Goal: Information Seeking & Learning: Find specific fact

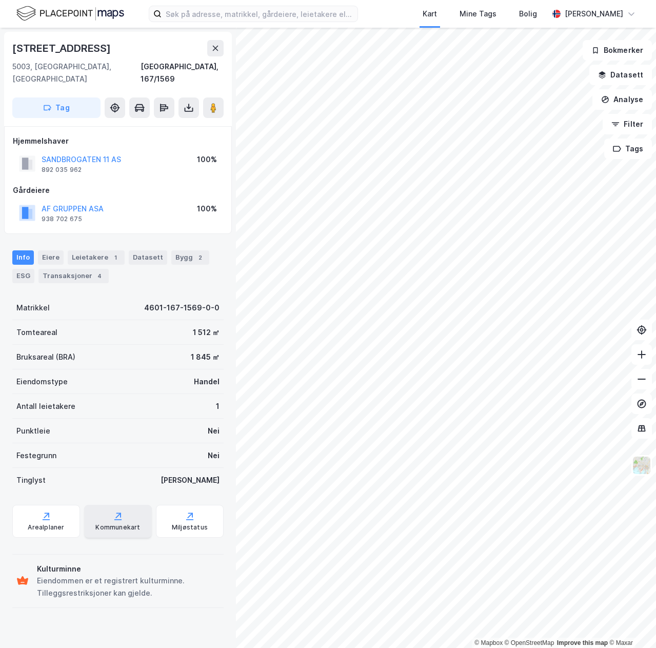
click at [91, 505] on div "Kommunekart" at bounding box center [118, 521] width 68 height 33
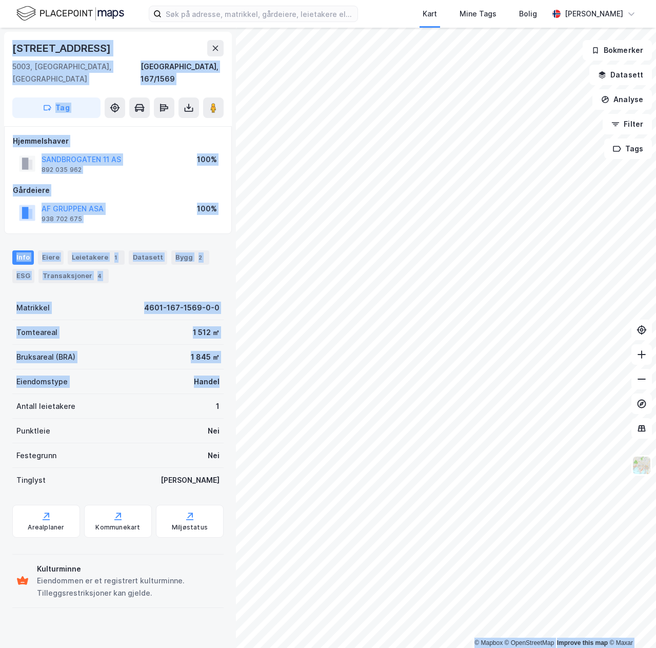
click at [302, 381] on div "© Mapbox © OpenStreetMap Improve this map © Maxar [STREET_ADDRESS] Tag Hjemmels…" at bounding box center [328, 338] width 656 height 620
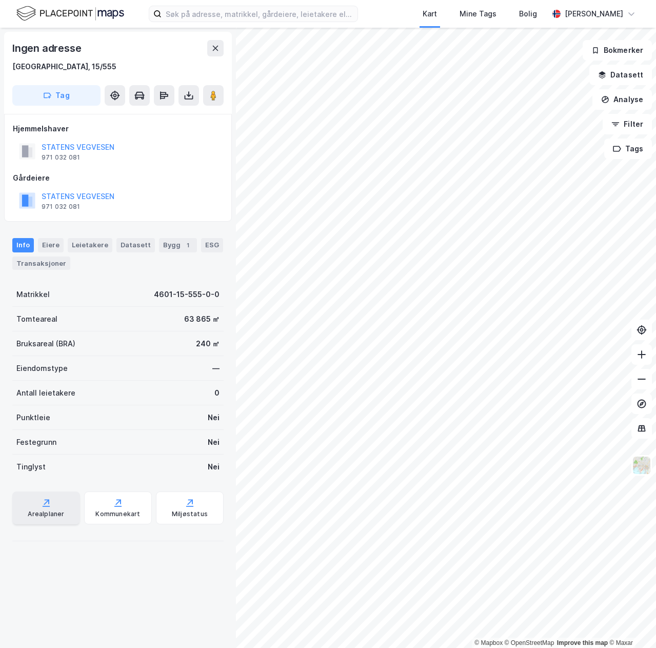
click at [36, 503] on div "Arealplaner" at bounding box center [46, 508] width 68 height 33
click at [231, 18] on input at bounding box center [260, 13] width 196 height 15
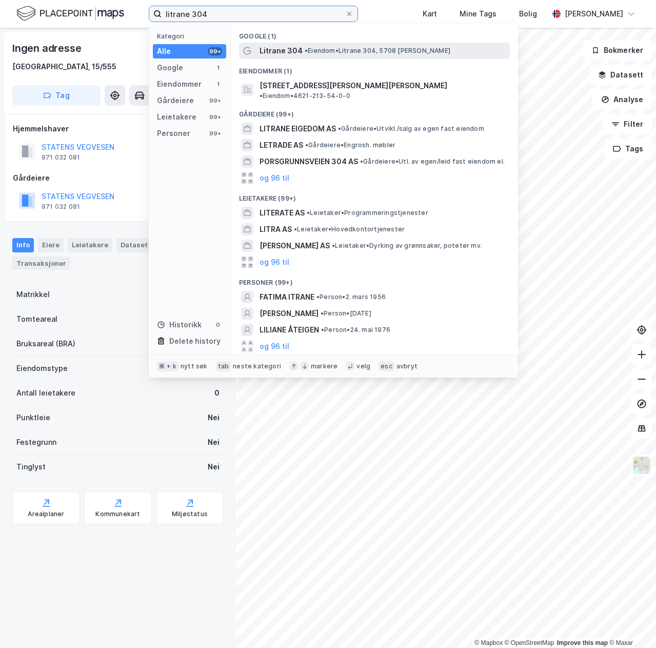
type input "litrane 304"
click at [285, 46] on span "Litrane 304" at bounding box center [281, 51] width 43 height 12
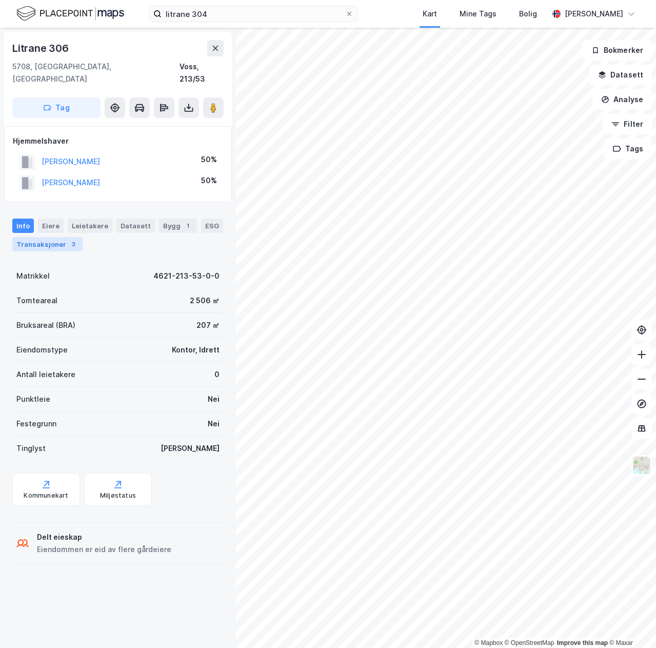
click at [51, 237] on div "Transaksjoner 3" at bounding box center [47, 244] width 70 height 14
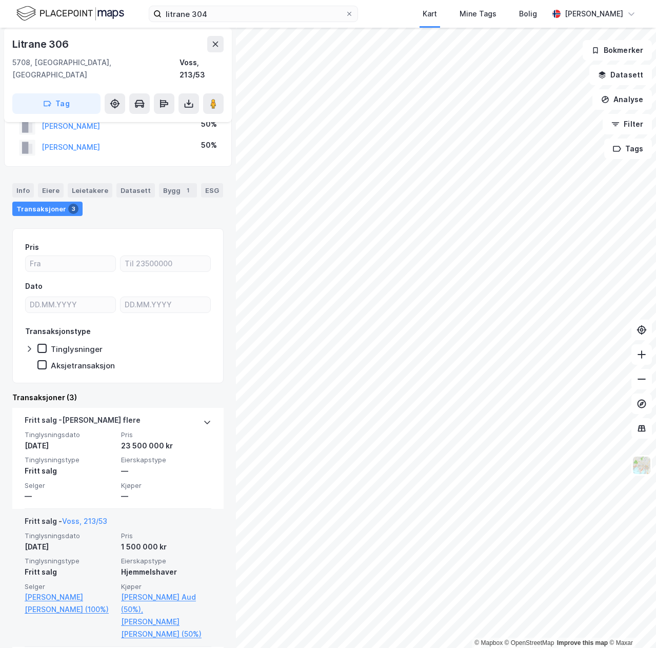
scroll to position [15, 0]
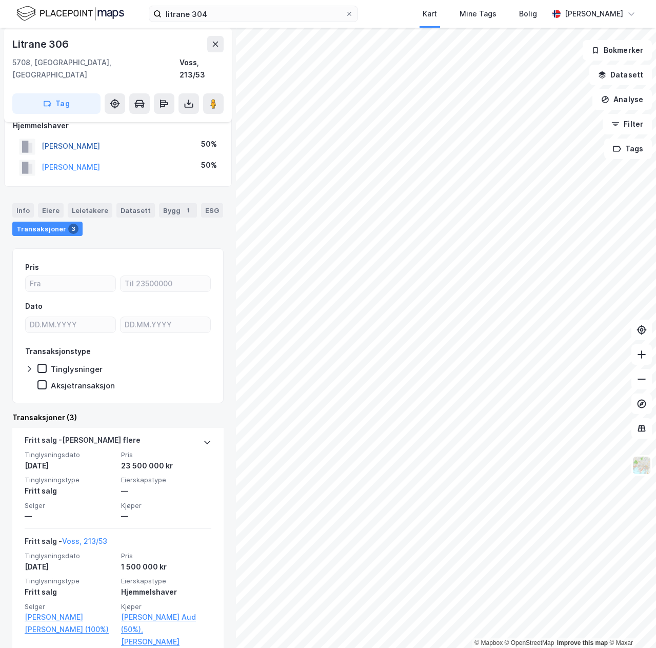
click at [0, 0] on button "[PERSON_NAME]" at bounding box center [0, 0] width 0 height 0
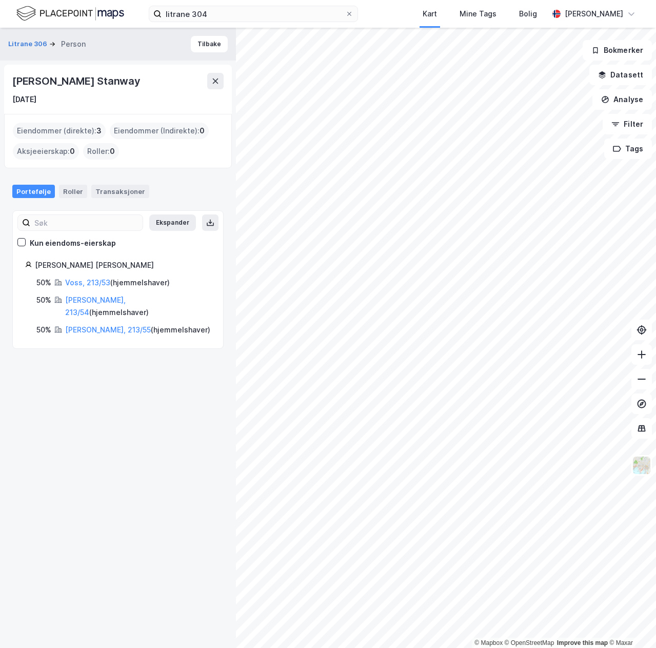
click at [31, 85] on div "[PERSON_NAME] Stanway" at bounding box center [77, 81] width 130 height 16
drag, startPoint x: 31, startPoint y: 85, endPoint x: 165, endPoint y: 82, distance: 134.5
click at [143, 82] on div "[PERSON_NAME] Stanway" at bounding box center [77, 81] width 130 height 16
drag, startPoint x: 169, startPoint y: 83, endPoint x: 9, endPoint y: 79, distance: 160.7
click at [9, 79] on div "[PERSON_NAME] Stanway [DATE]" at bounding box center [118, 89] width 228 height 49
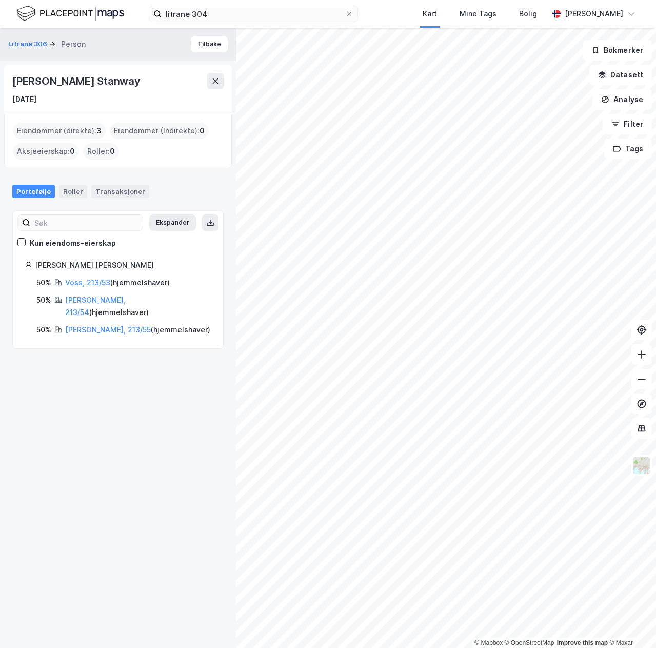
copy div "[PERSON_NAME] Stanway"
click at [201, 43] on button "Tilbake" at bounding box center [209, 44] width 37 height 16
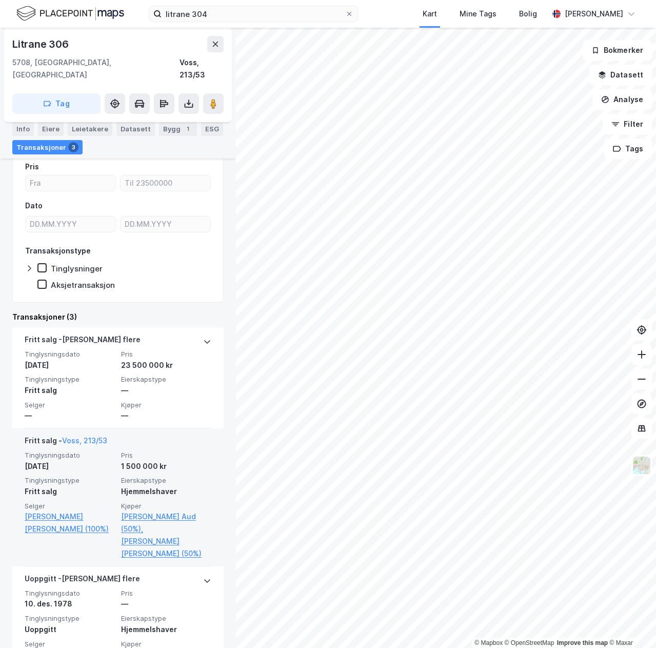
scroll to position [124, 0]
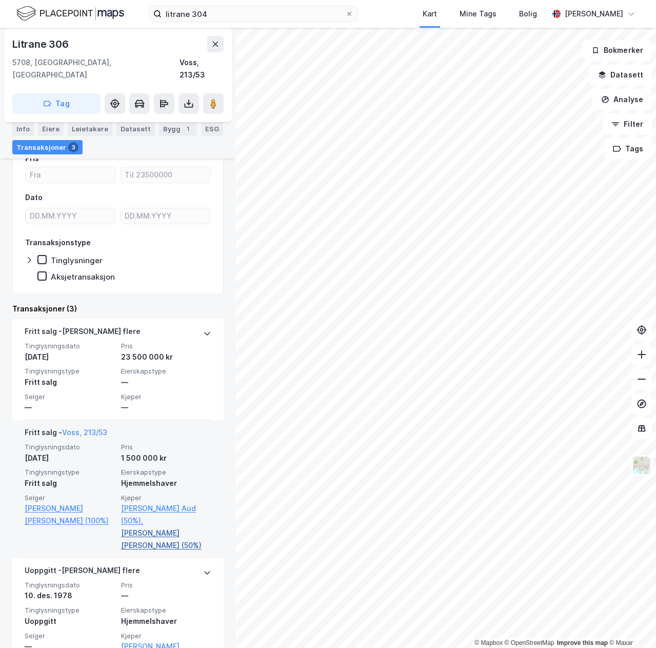
click at [154, 527] on link "[PERSON_NAME] [PERSON_NAME] (50%)" at bounding box center [166, 539] width 90 height 25
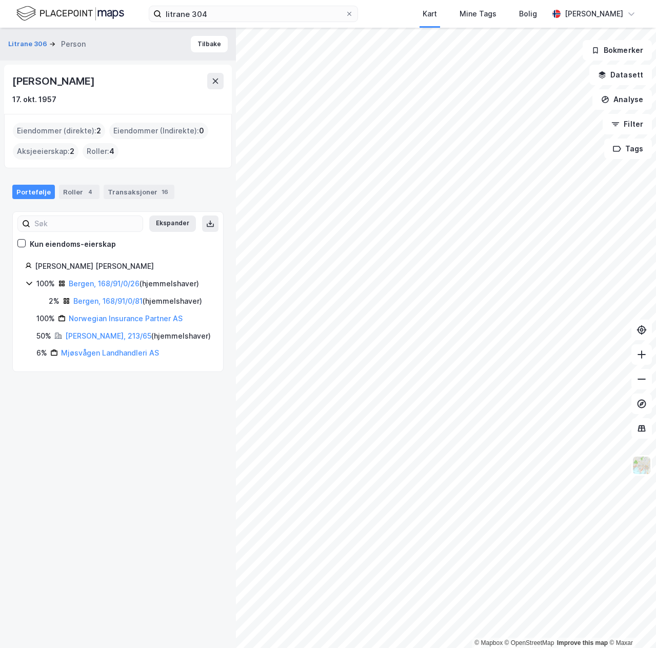
click at [17, 82] on div "[PERSON_NAME]" at bounding box center [54, 81] width 84 height 16
drag, startPoint x: 17, startPoint y: 82, endPoint x: 133, endPoint y: 87, distance: 116.1
click at [96, 87] on div "[PERSON_NAME]" at bounding box center [54, 81] width 84 height 16
copy div "[PERSON_NAME]"
